Goal: Task Accomplishment & Management: Use online tool/utility

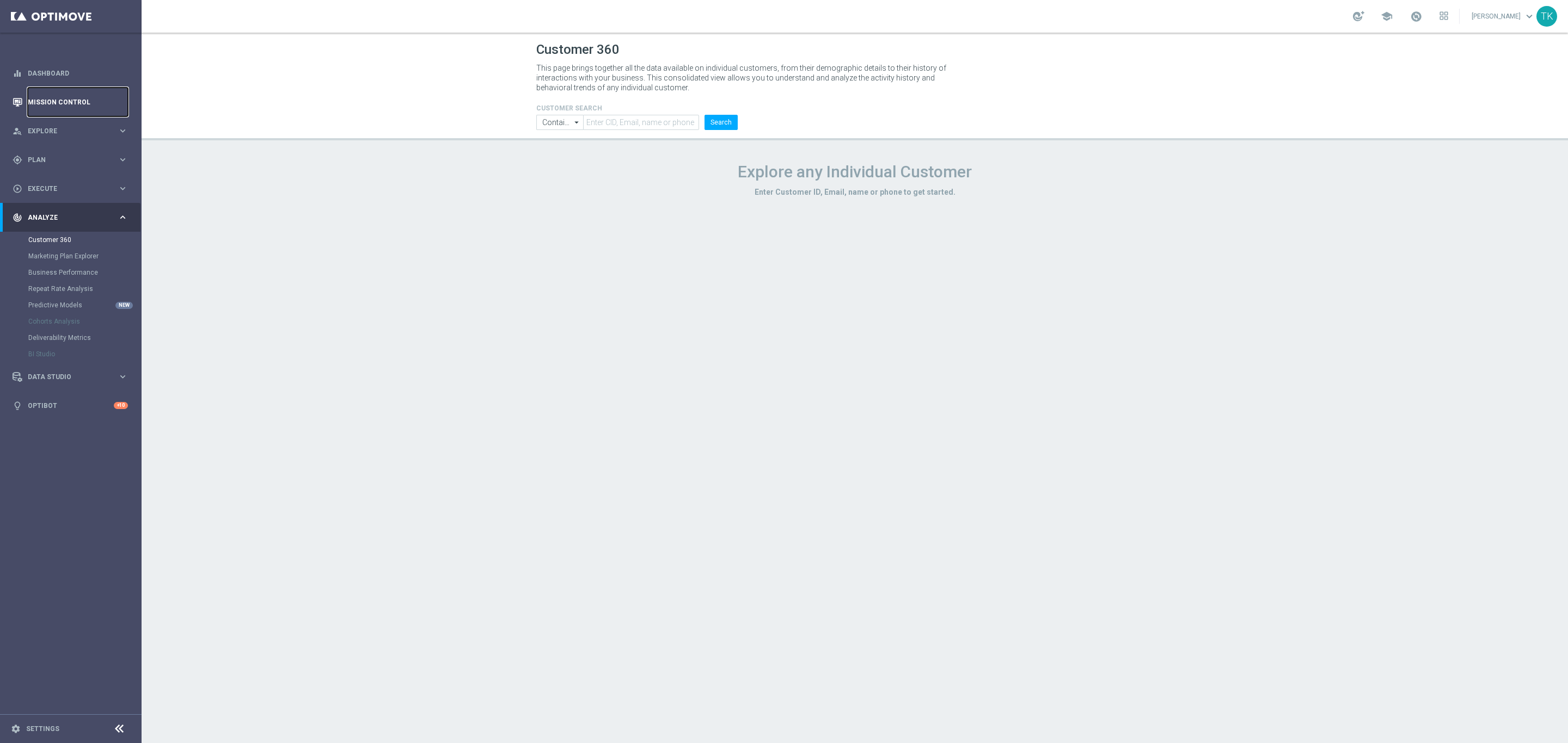
click at [57, 101] on link "Mission Control" at bounding box center [78, 101] width 100 height 29
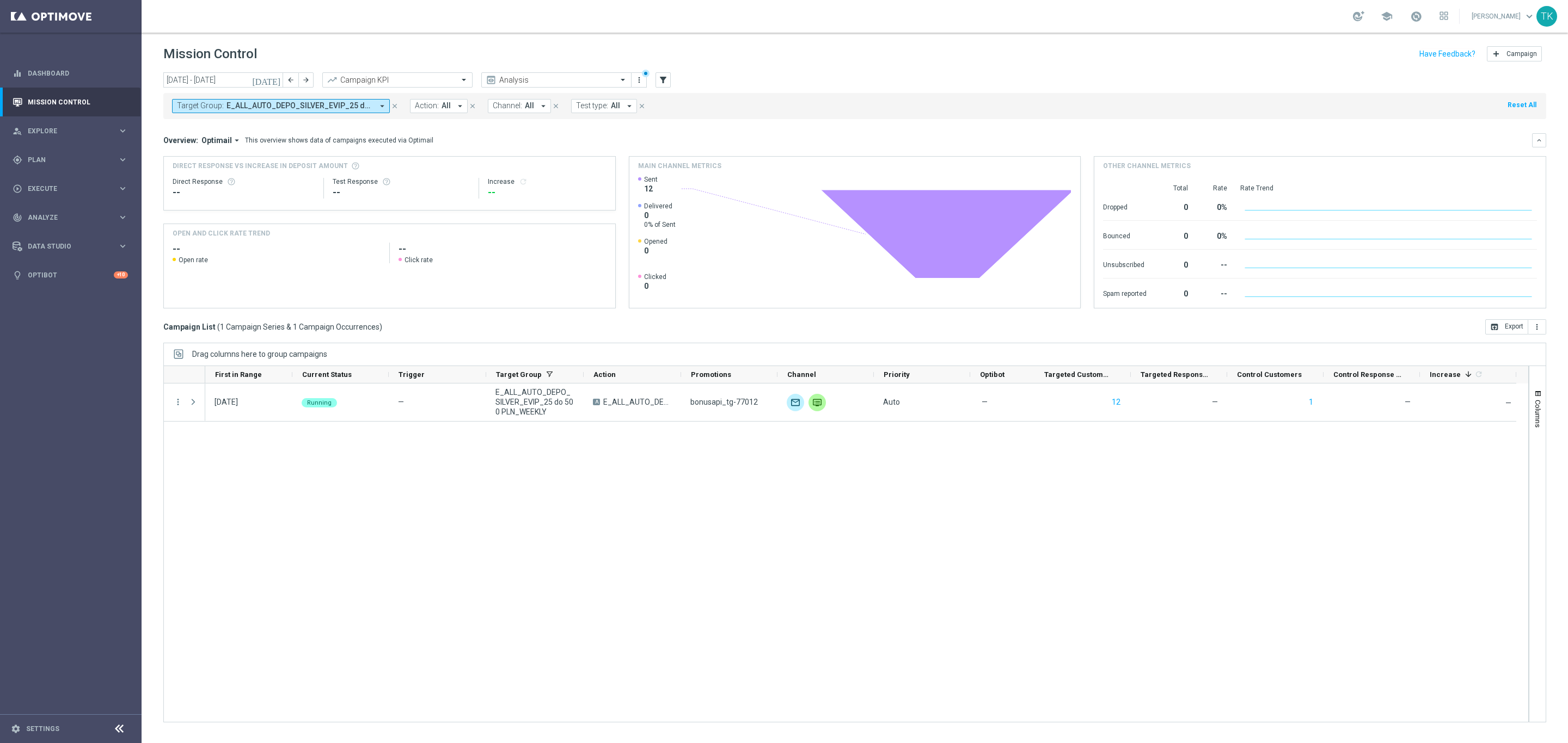
click at [258, 109] on span "E_ALL_AUTO_DEPO_SILVER_EVIP_25 do 500 PLN_WEEKLY" at bounding box center [299, 106] width 146 height 9
click at [0, 0] on div "Clear" at bounding box center [0, 0] width 0 height 0
click at [239, 122] on input "text" at bounding box center [264, 126] width 160 height 9
paste input "E_ALL_TARGET_DEPO_3DEPO_50 DO 200PLN_260925"
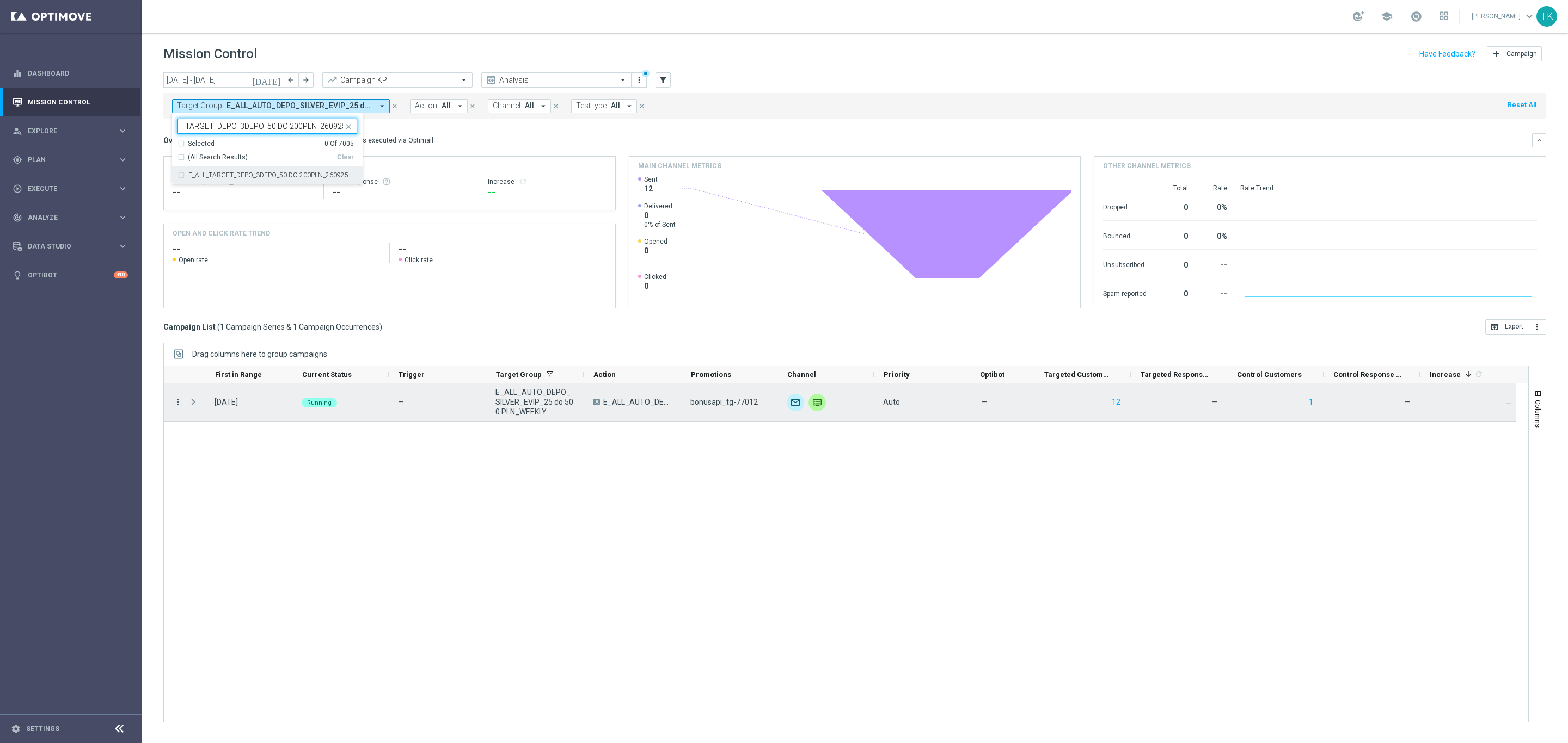
type input "E_ALL_TARGET_DEPO_3DEPO_50 DO 200PLN_260925"
click at [180, 404] on icon "more_vert" at bounding box center [177, 402] width 10 height 10
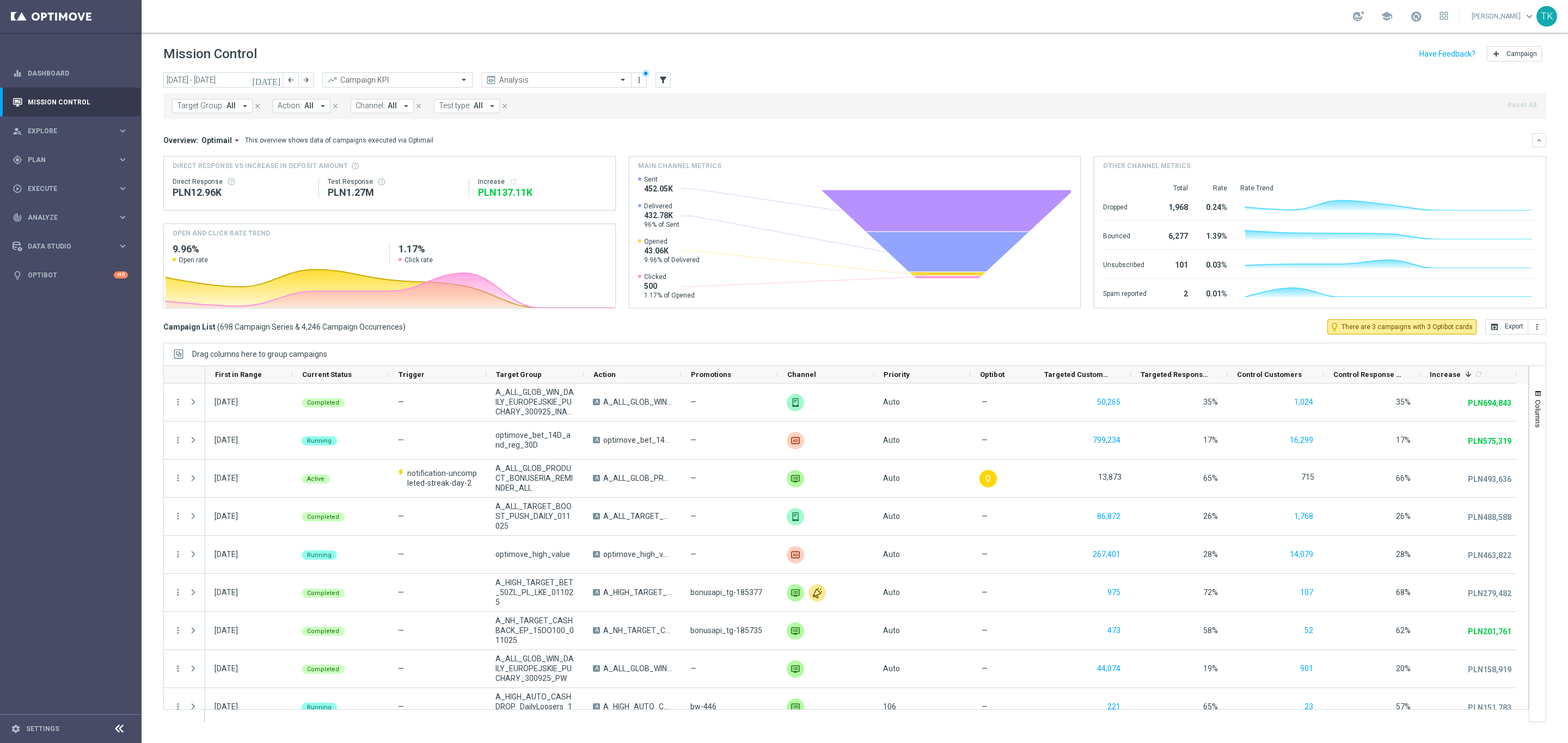
click at [201, 108] on span "Target Group:" at bounding box center [200, 106] width 47 height 9
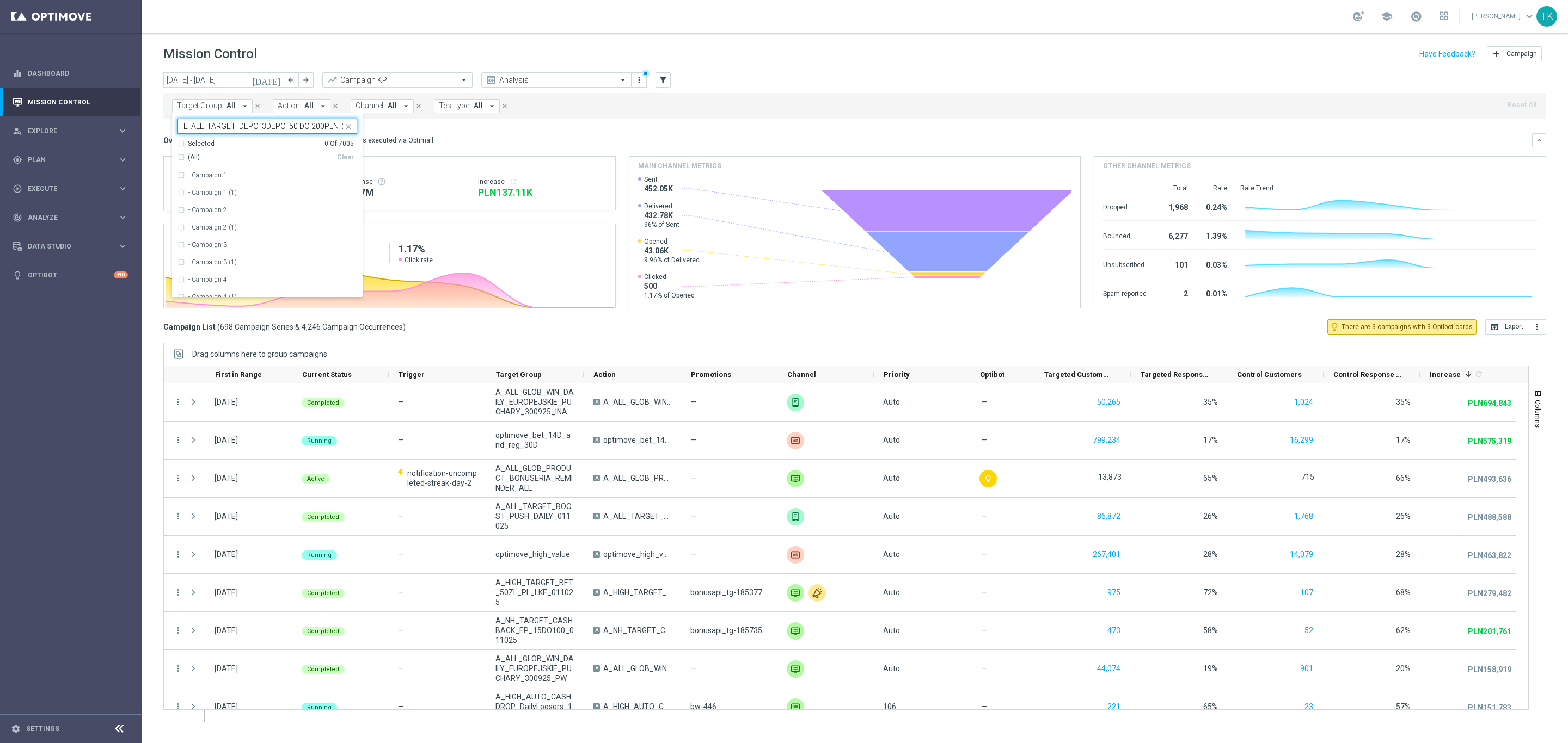
scroll to position [0, 22]
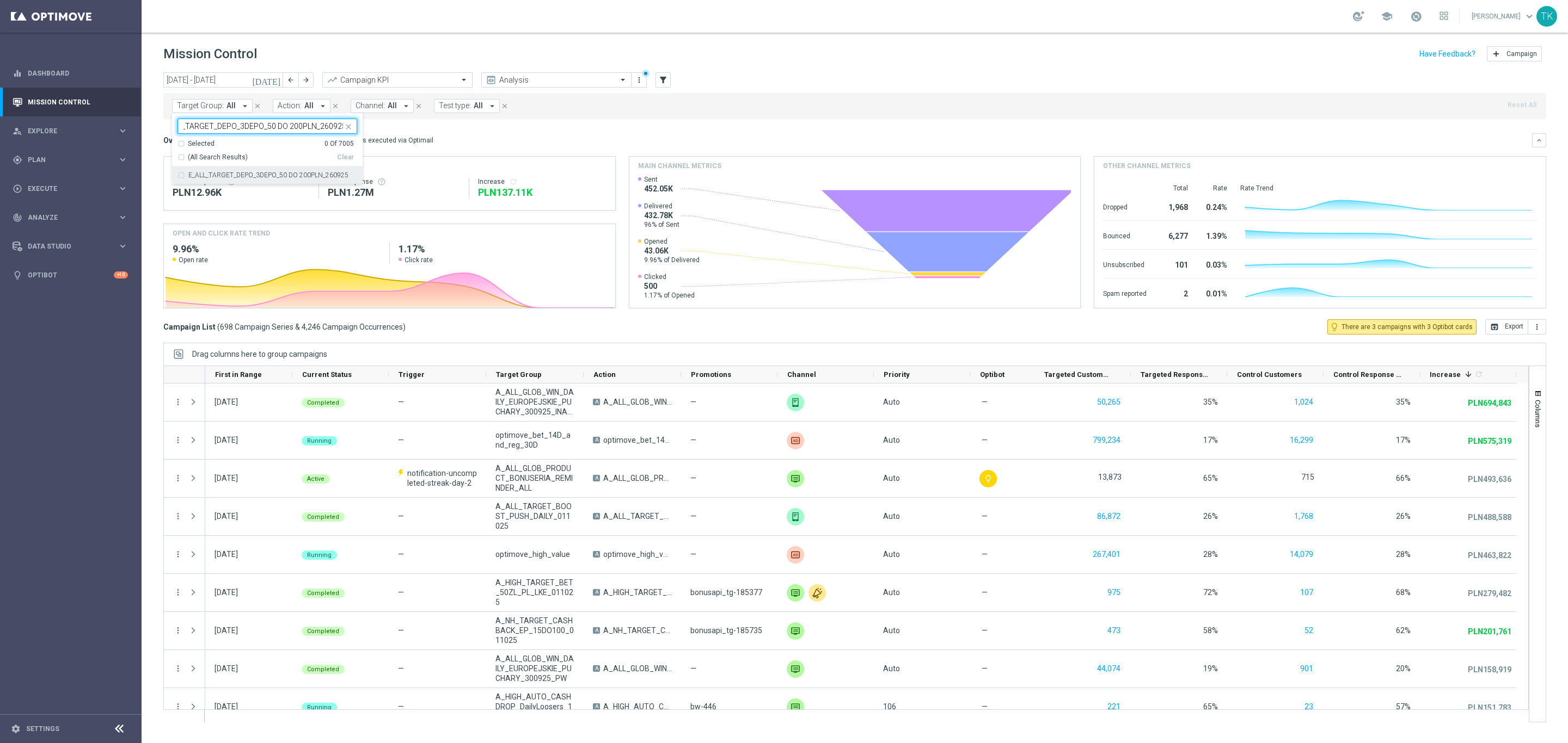
click at [214, 178] on label "E_ALL_TARGET_DEPO_3DEPO_50 DO 200PLN_260925" at bounding box center [268, 175] width 160 height 6
type input "E_ALL_TARGET_DEPO_3DEPO_50 DO 200PLN_260925"
click at [157, 156] on div "[DATE] [DATE] - [DATE] arrow_back arrow_forward Campaign KPI trending_up Analys…" at bounding box center [855, 402] width 1426 height 661
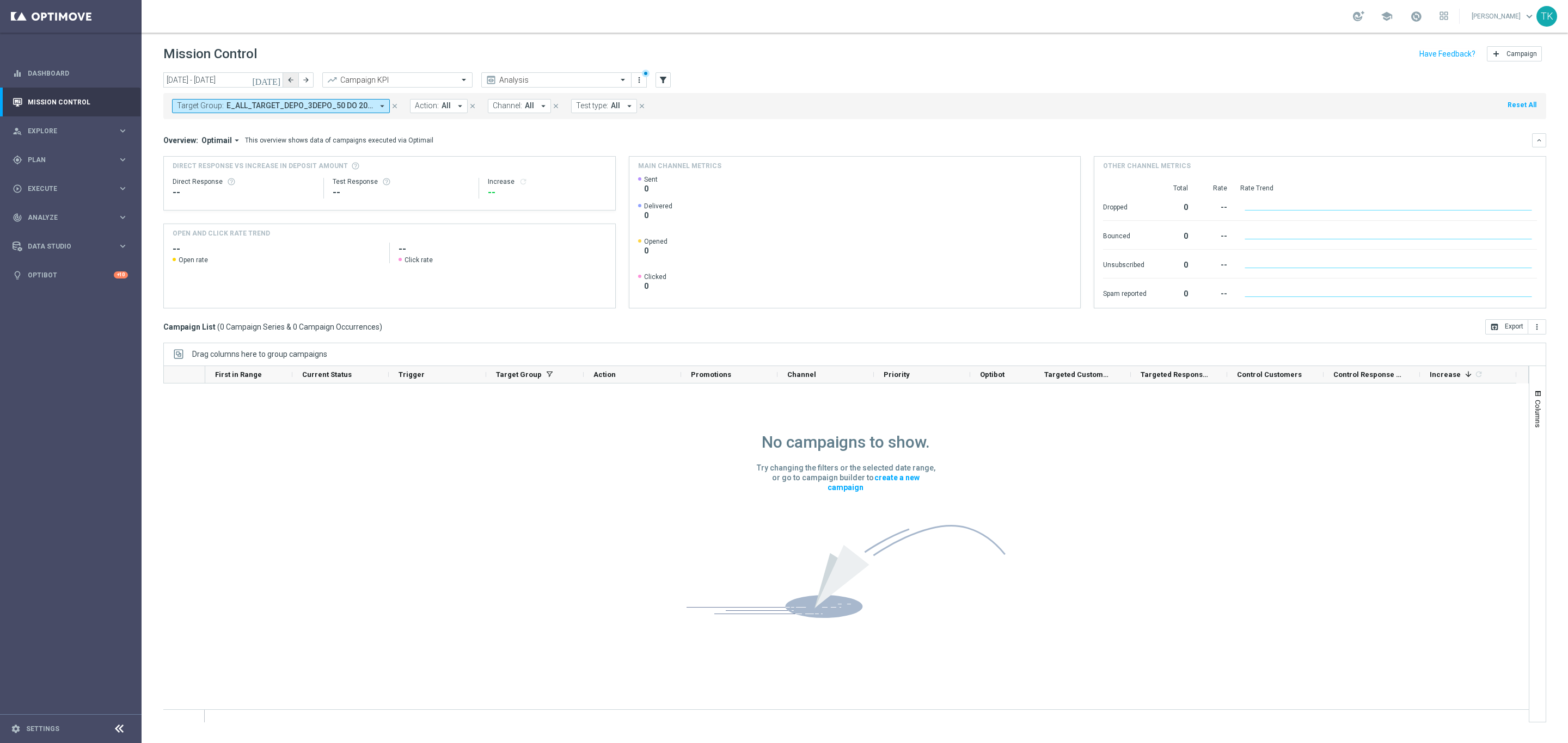
click at [288, 80] on icon "arrow_back" at bounding box center [291, 80] width 8 height 8
type input "[DATE] - [DATE]"
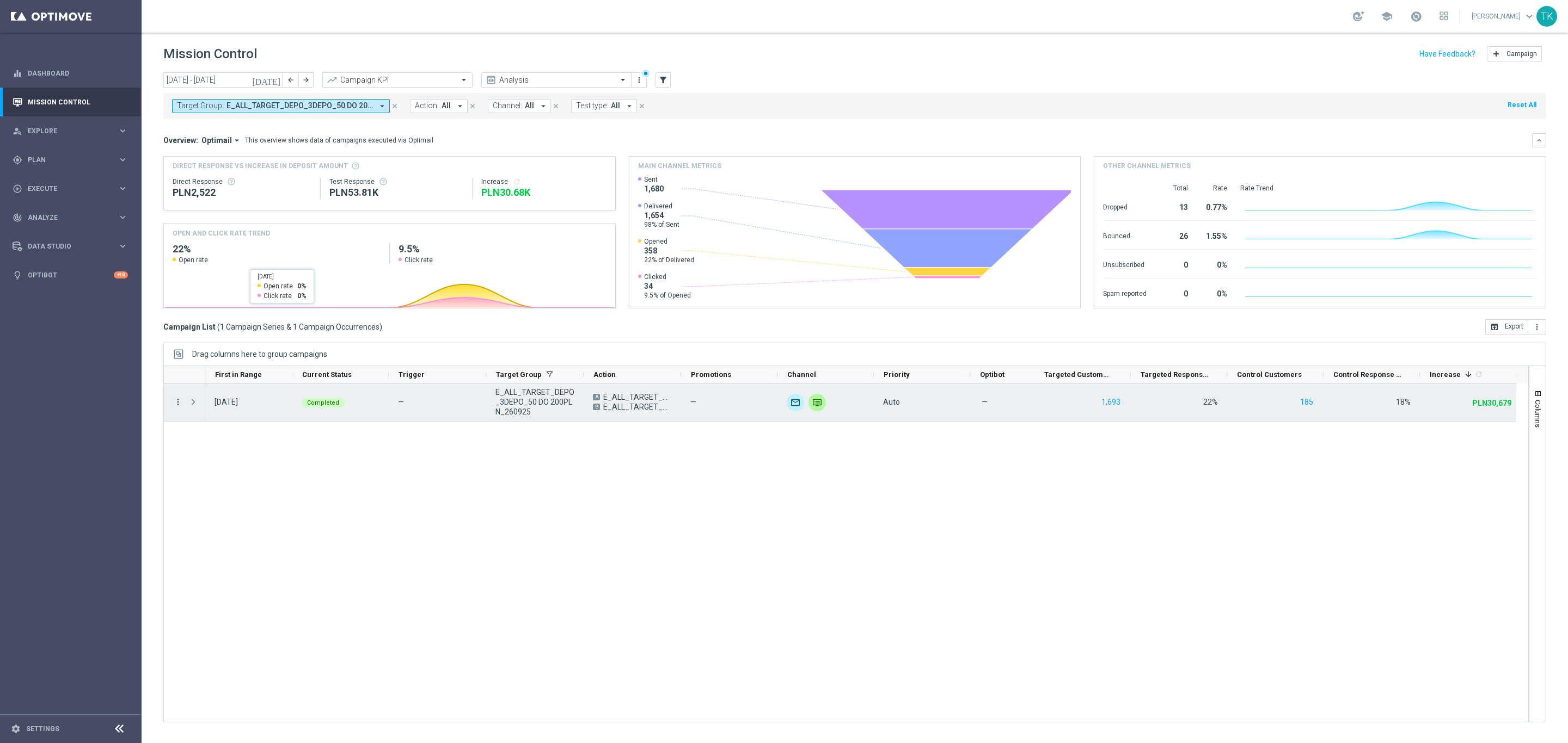
click at [182, 400] on icon "more_vert" at bounding box center [177, 402] width 10 height 10
click at [215, 425] on span "Campaign Metrics" at bounding box center [228, 425] width 57 height 8
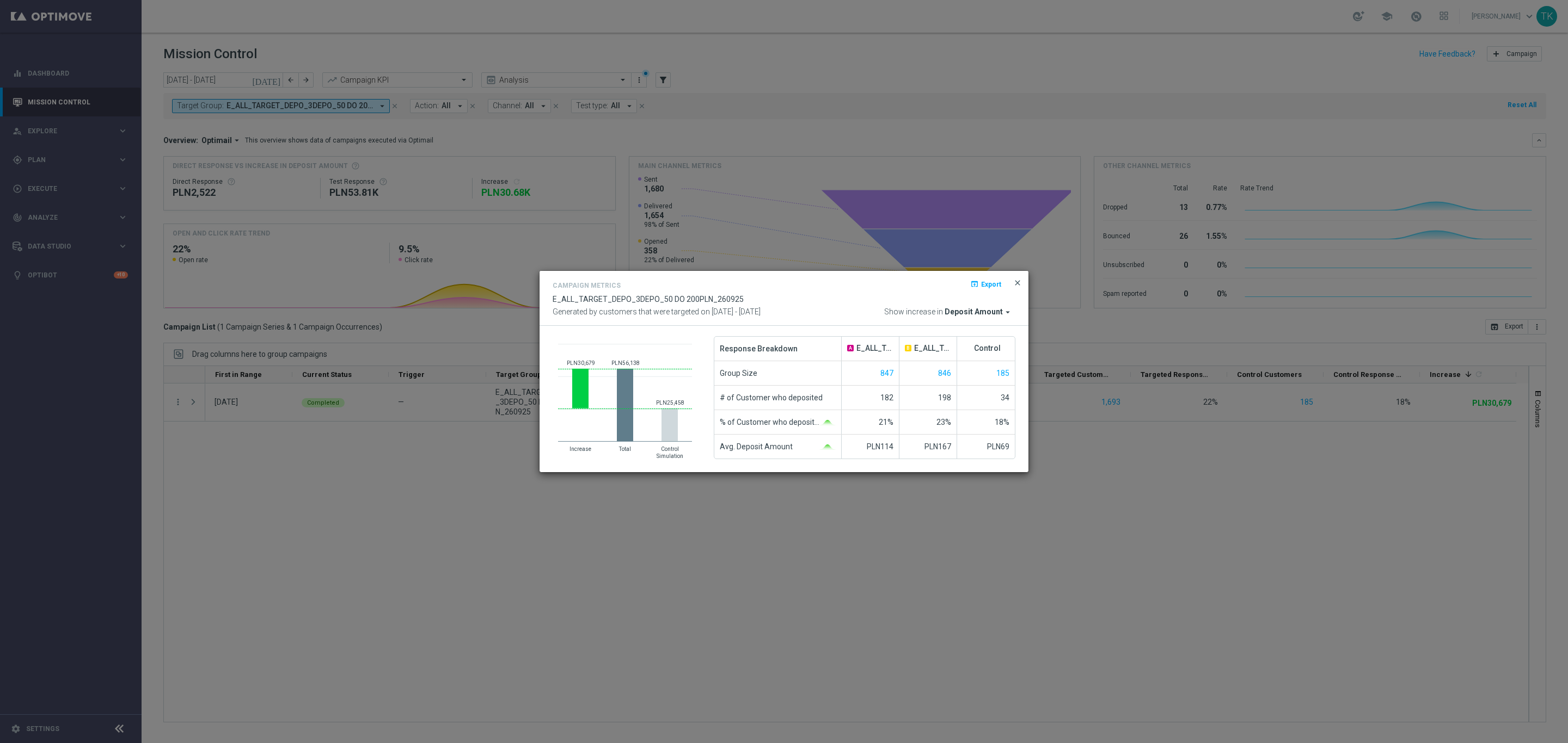
click at [1016, 286] on span "close" at bounding box center [1017, 283] width 9 height 9
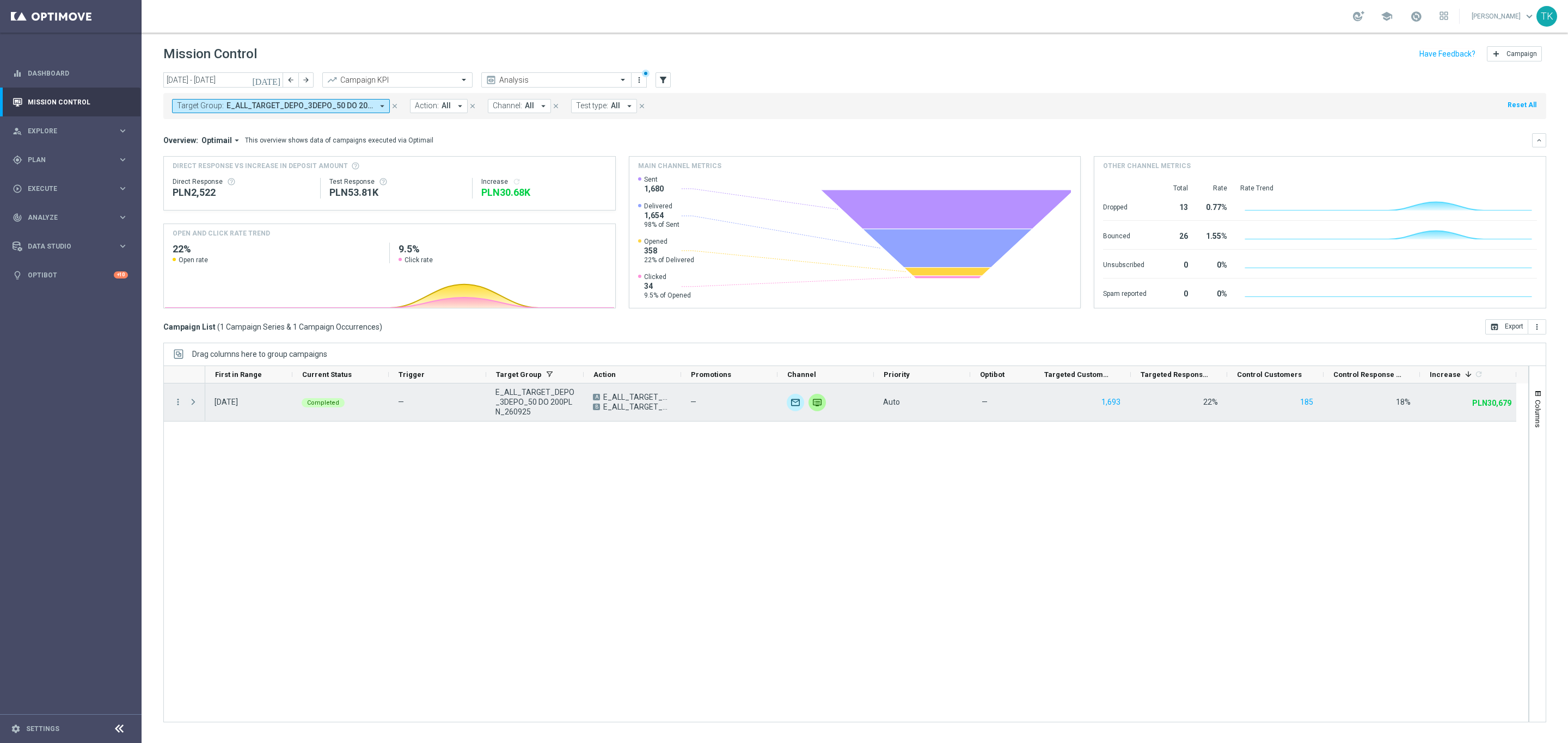
click at [193, 402] on span "Press SPACE to select this row." at bounding box center [193, 401] width 10 height 9
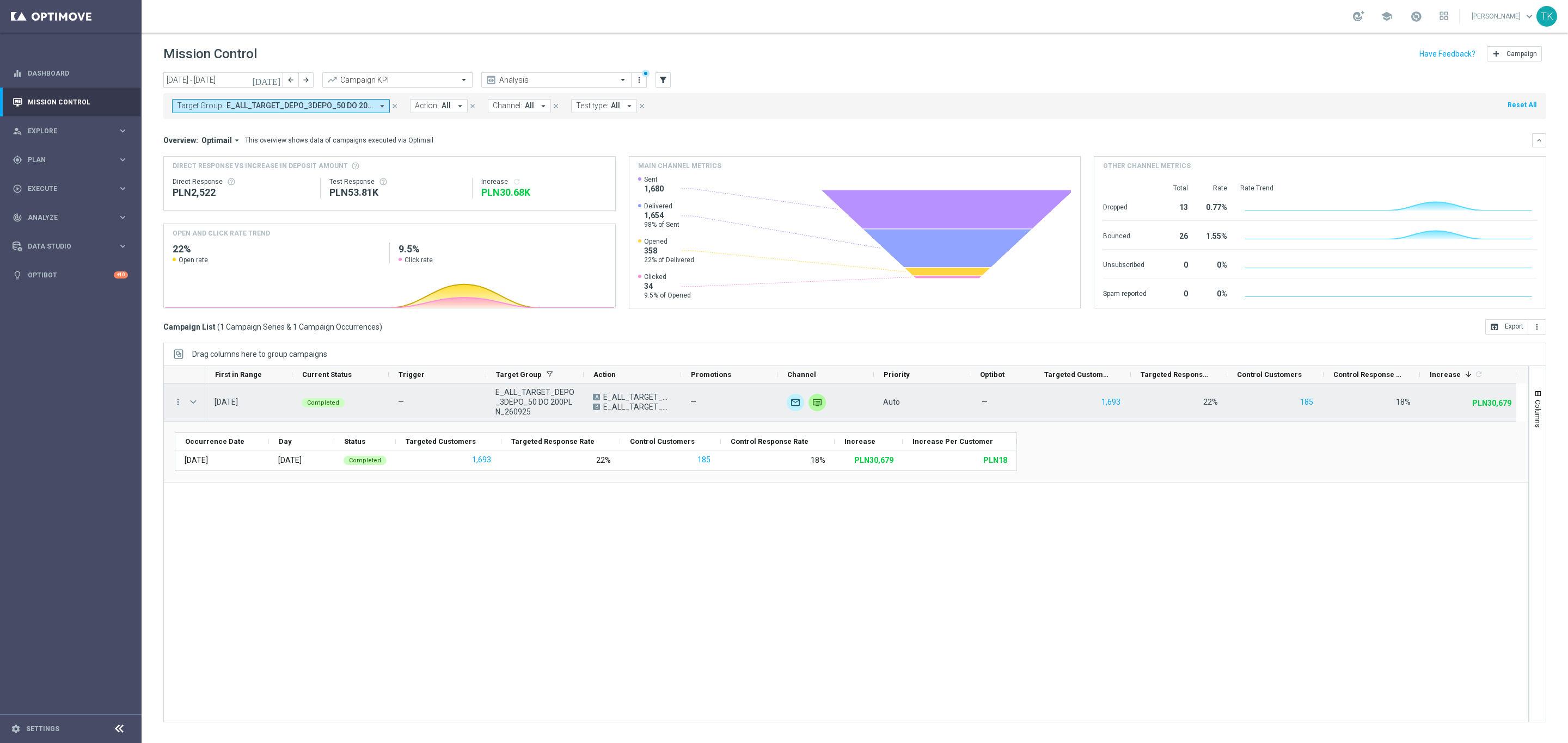
click at [619, 401] on span "E_ALL_TARGET_DEPO_3DEPO_A_50 DO 200PLN_260925" at bounding box center [637, 397] width 68 height 10
click at [617, 398] on span "E_ALL_TARGET_DEPO_3DEPO_A_50 DO 200PLN_260925" at bounding box center [637, 397] width 68 height 10
click at [178, 405] on icon "more_vert" at bounding box center [177, 402] width 10 height 10
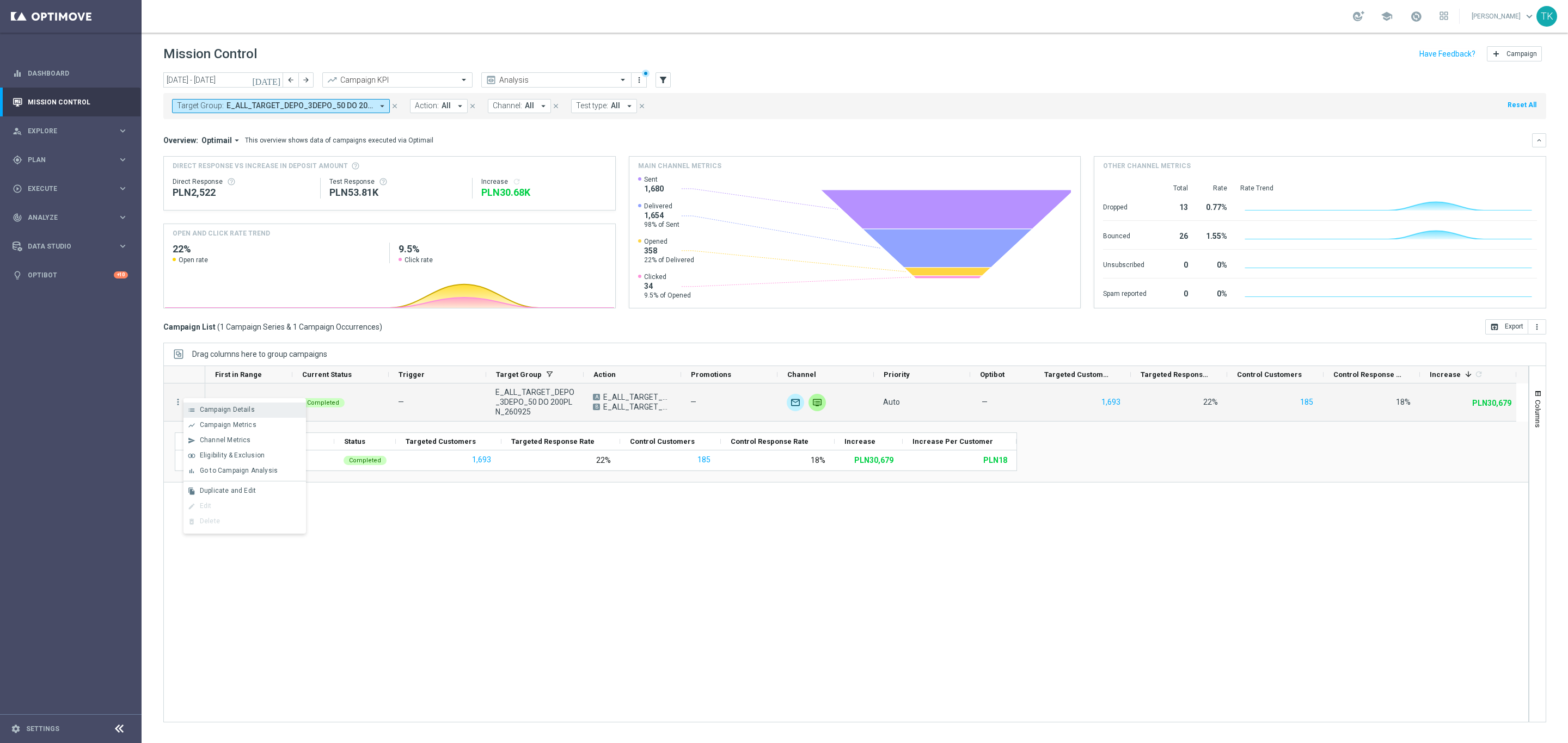
click at [196, 410] on div "list" at bounding box center [191, 411] width 16 height 8
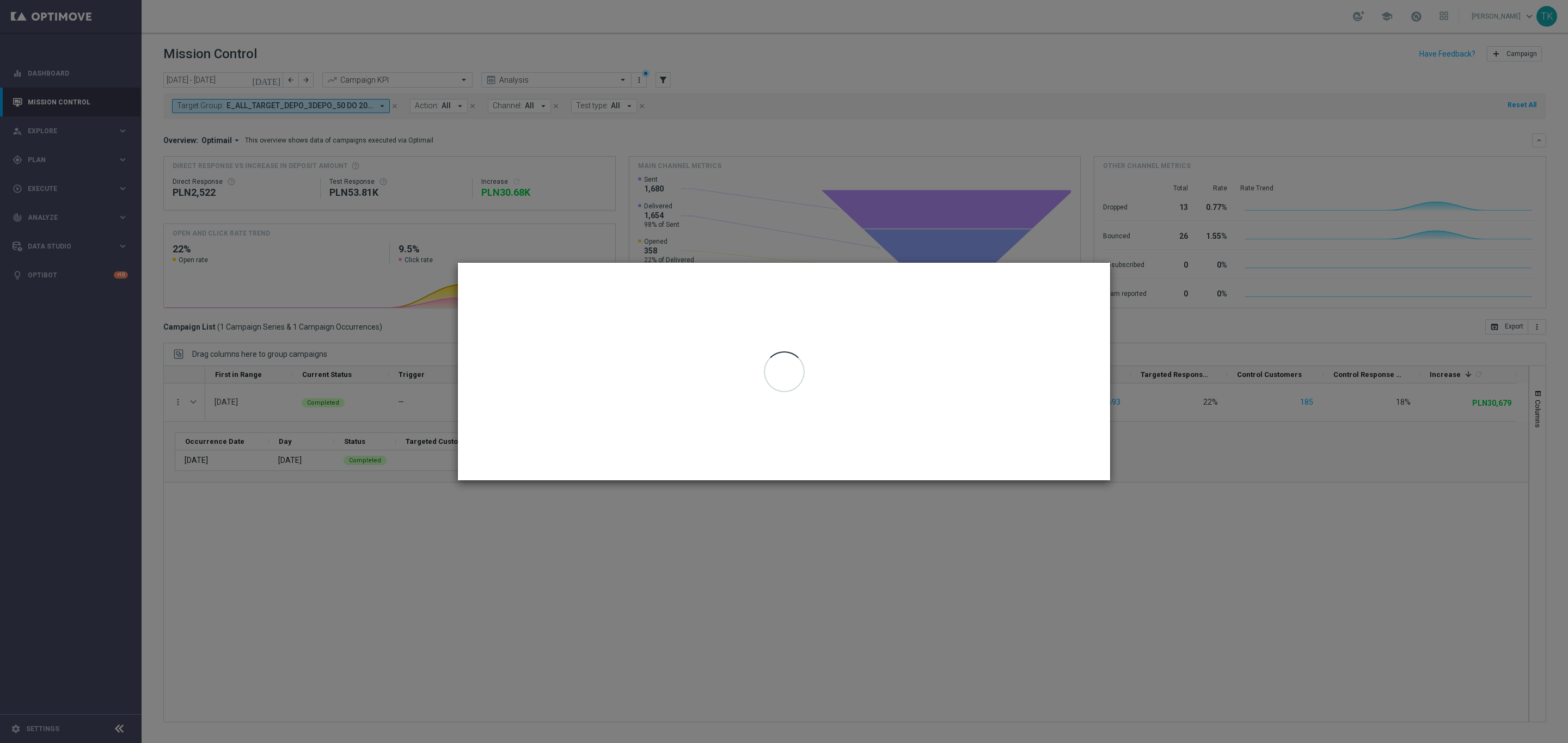
click at [874, 548] on modal-container at bounding box center [784, 371] width 1568 height 743
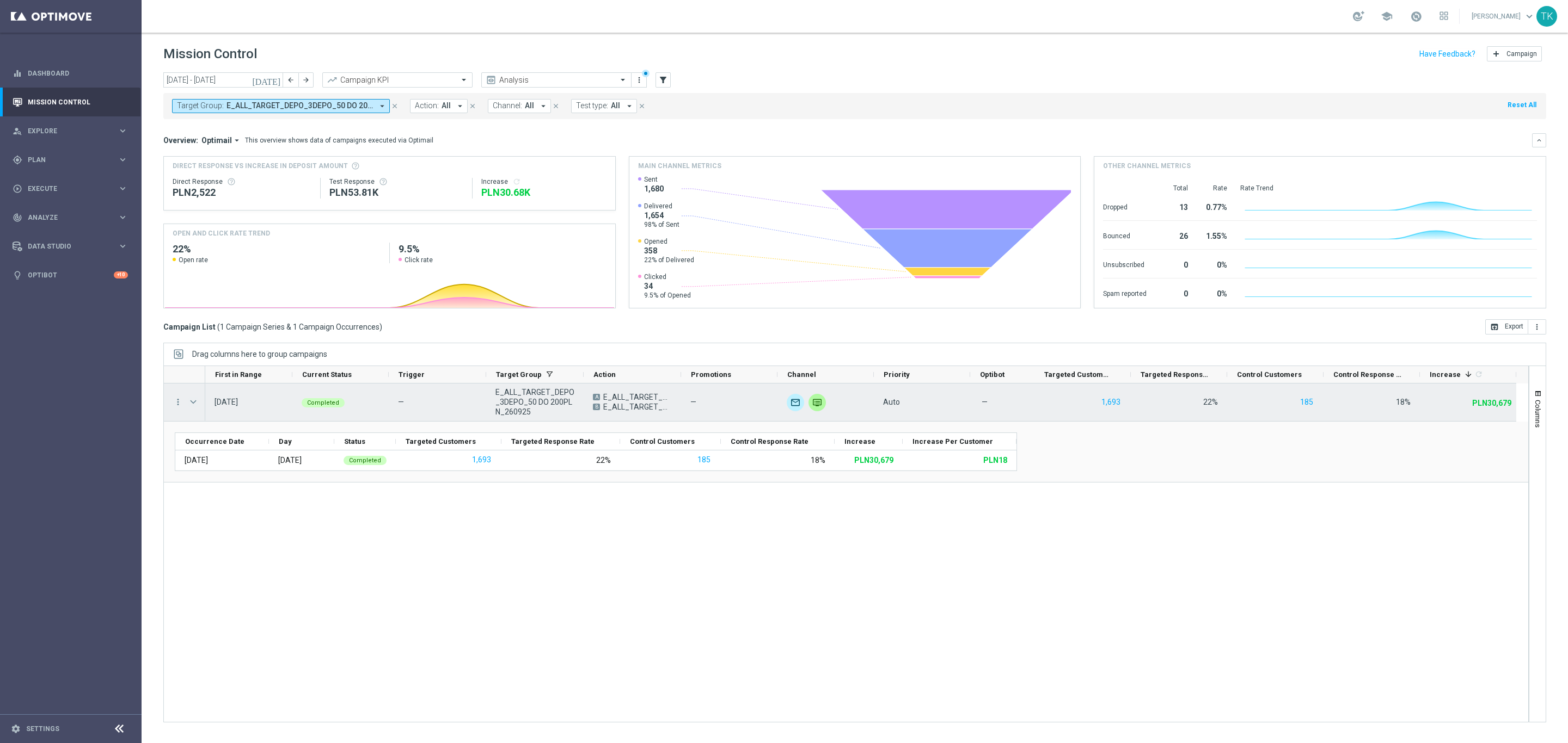
click at [195, 404] on span "Press SPACE to select this row." at bounding box center [193, 401] width 10 height 9
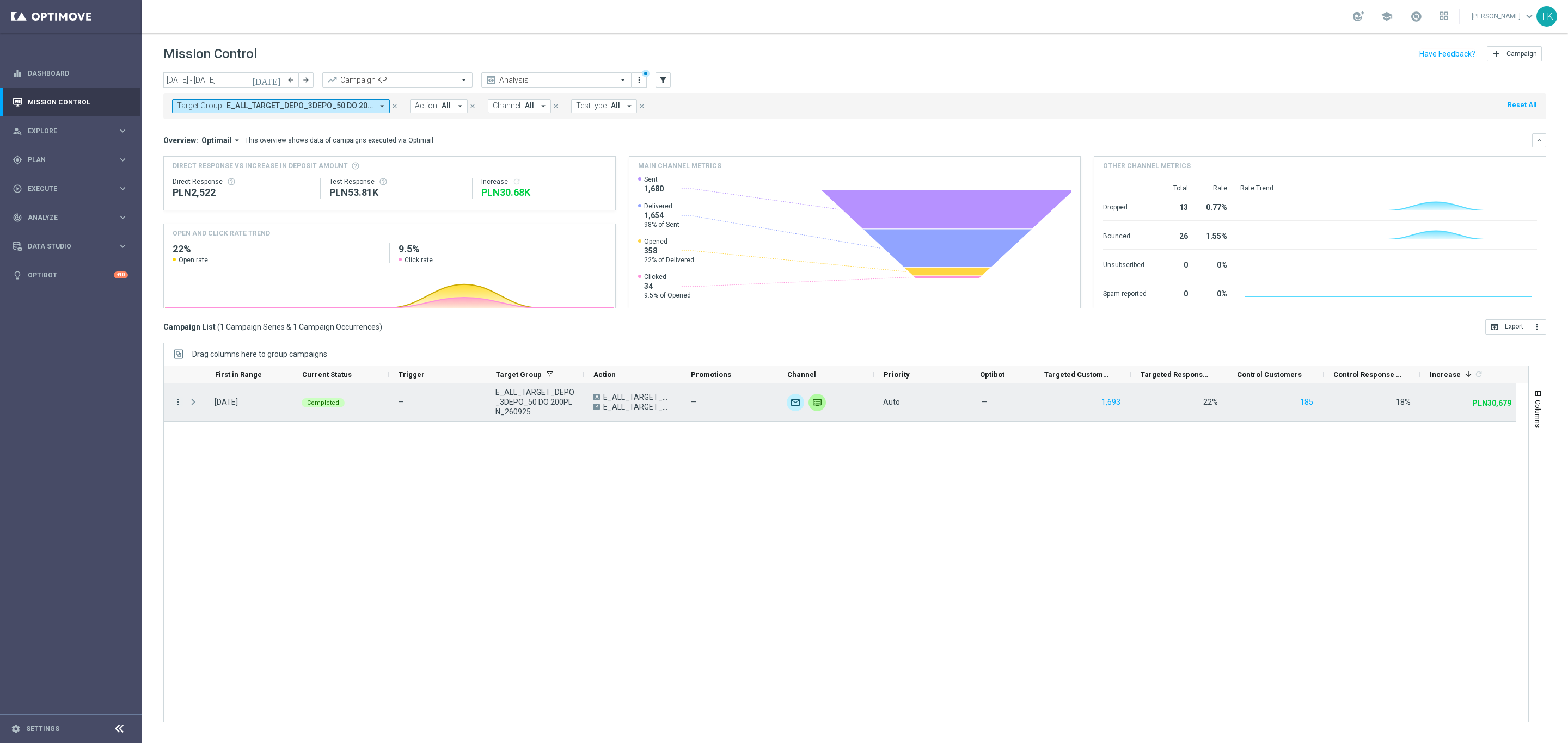
click at [178, 403] on icon "more_vert" at bounding box center [177, 402] width 10 height 10
click at [208, 411] on span "Campaign Details" at bounding box center [227, 410] width 55 height 8
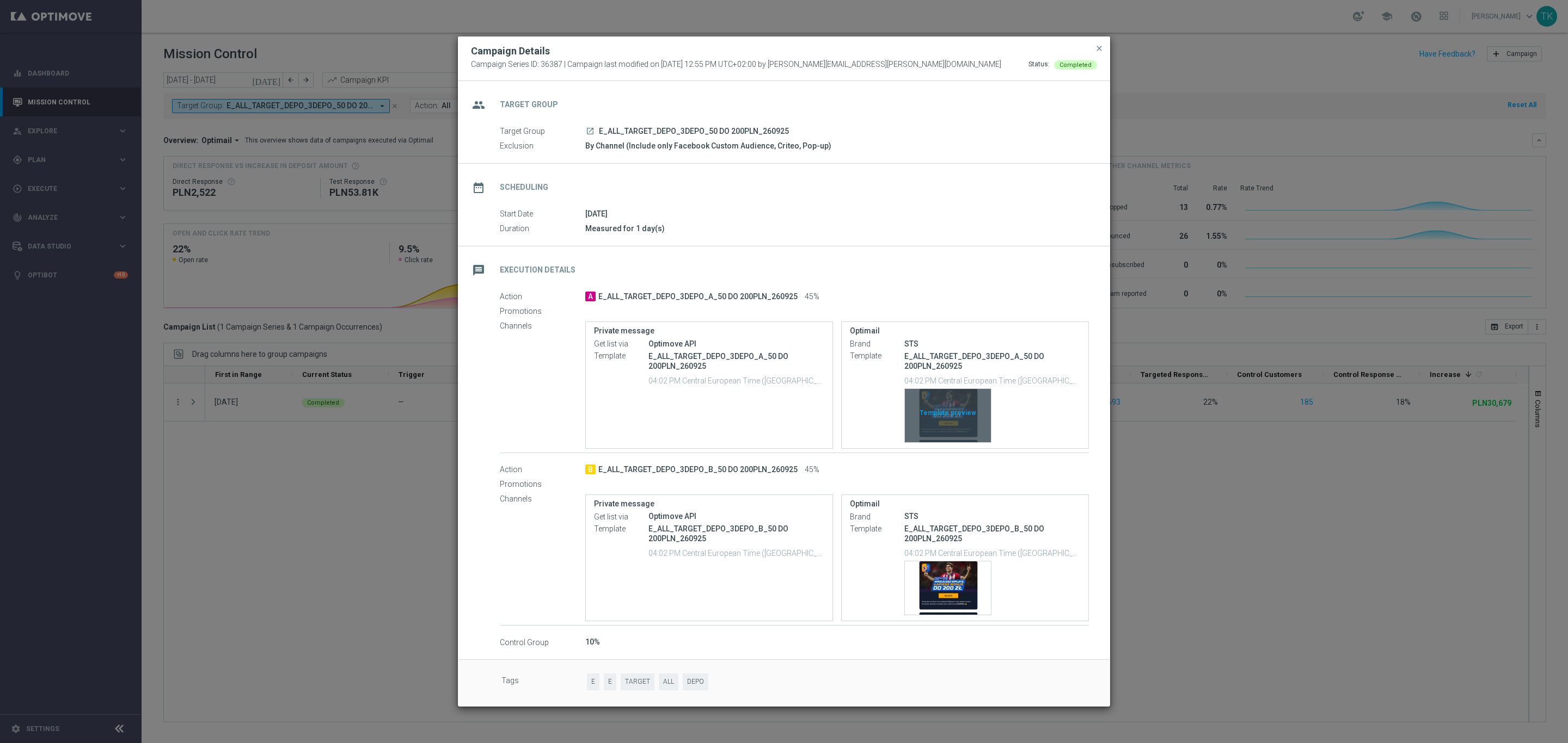
click at [956, 401] on div "Template preview" at bounding box center [947, 415] width 86 height 53
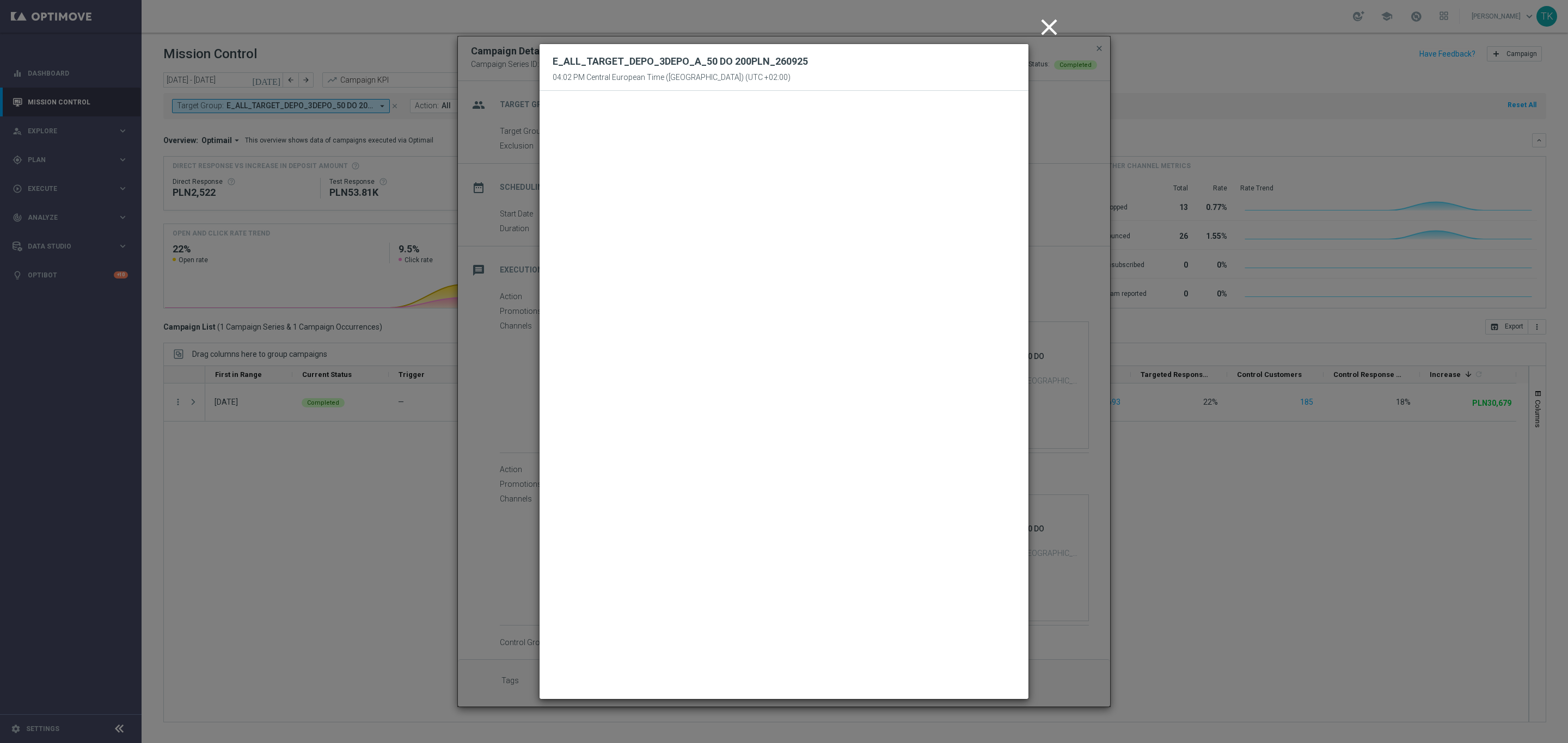
click at [1046, 23] on icon "close" at bounding box center [1049, 27] width 27 height 27
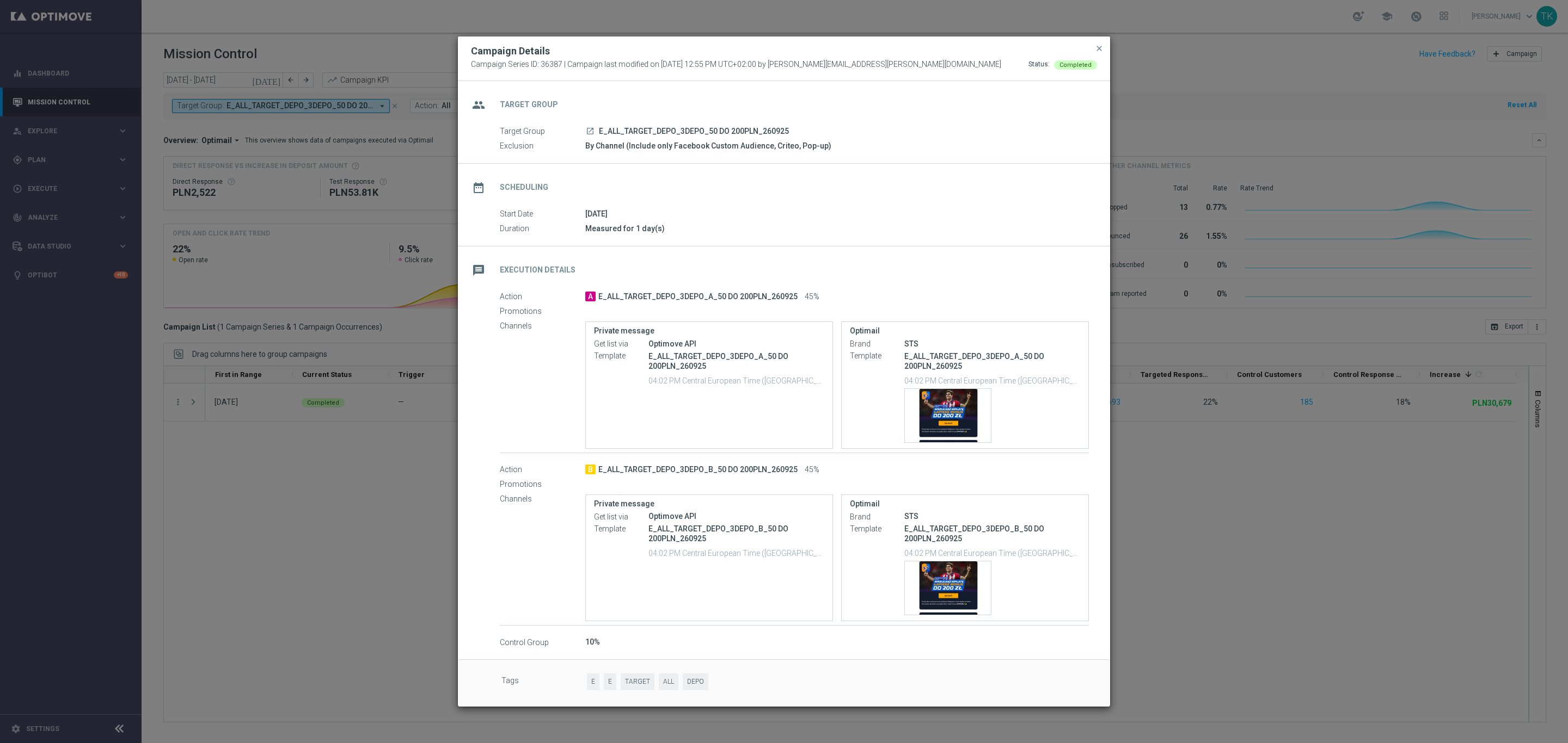
click at [665, 357] on p "E_ALL_TARGET_DEPO_3DEPO_A_50 DO 200PLN_260925" at bounding box center [736, 361] width 176 height 19
copy div "E_ALL_TARGET_DEPO_3DEPO_A_50 DO 200PLN_260925"
drag, startPoint x: 1101, startPoint y: 44, endPoint x: 1034, endPoint y: 3, distance: 78.5
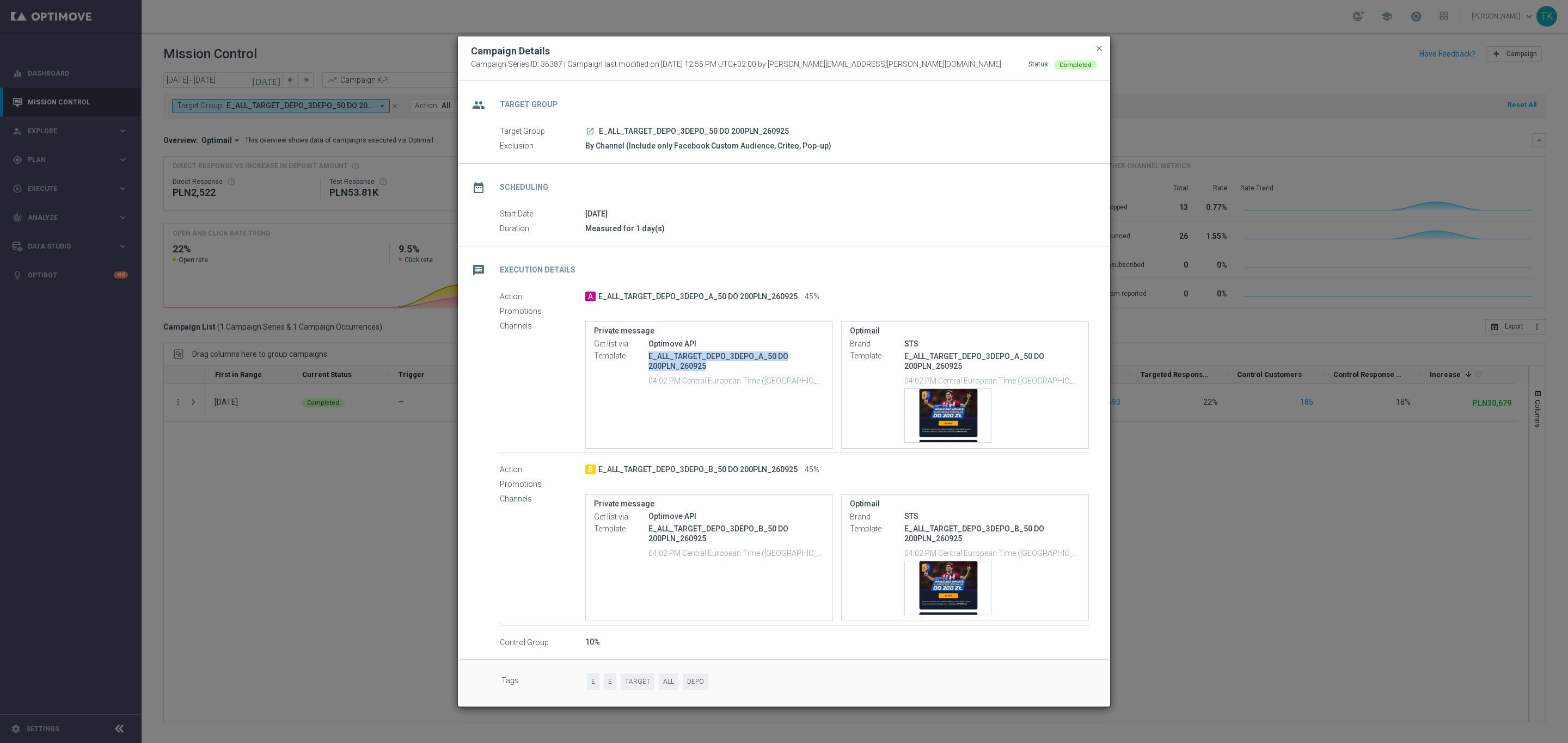
click at [1099, 44] on span "close" at bounding box center [1098, 48] width 9 height 9
